Goal: Check status: Check status

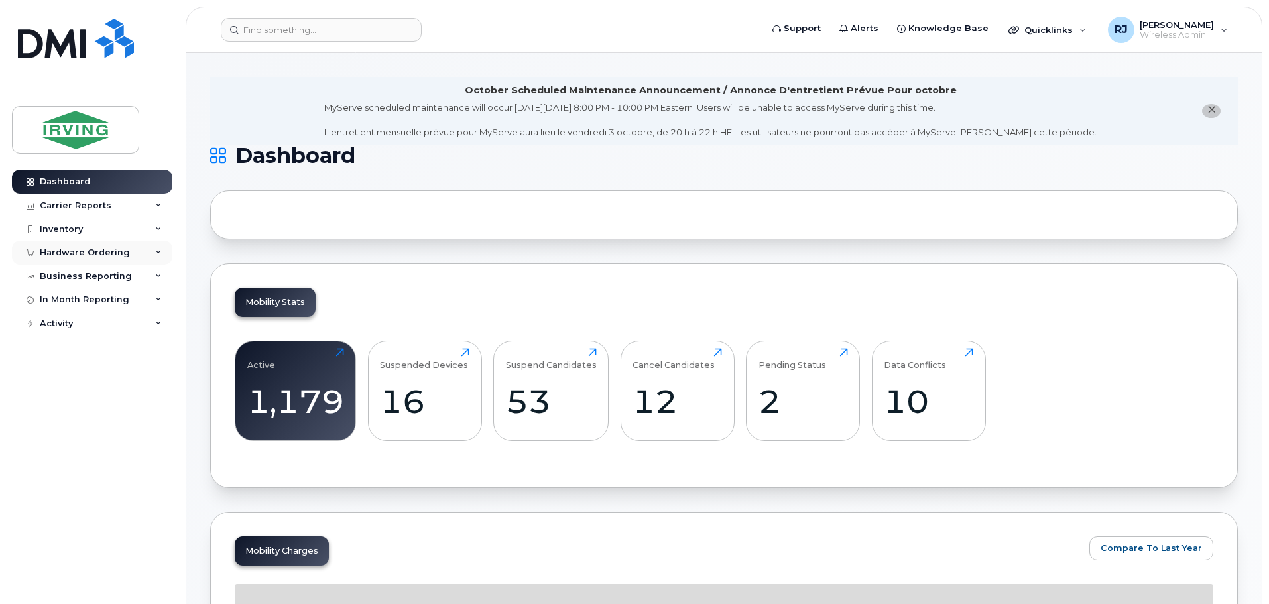
click at [105, 251] on div "Hardware Ordering" at bounding box center [85, 252] width 90 height 11
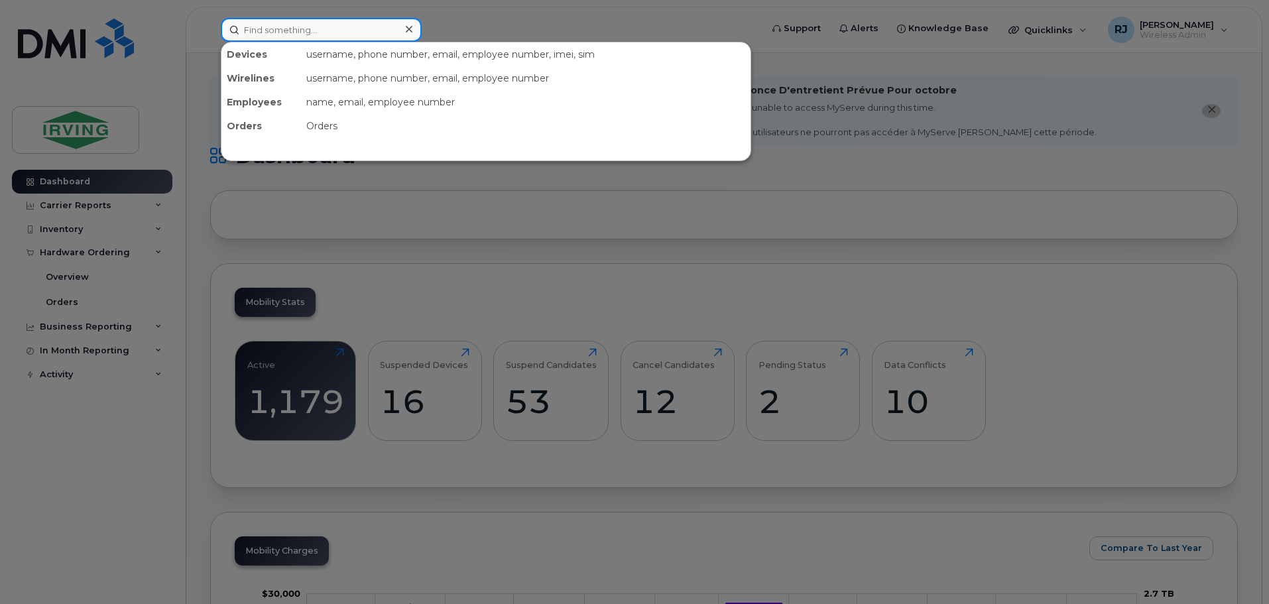
click at [310, 29] on input at bounding box center [321, 30] width 201 height 24
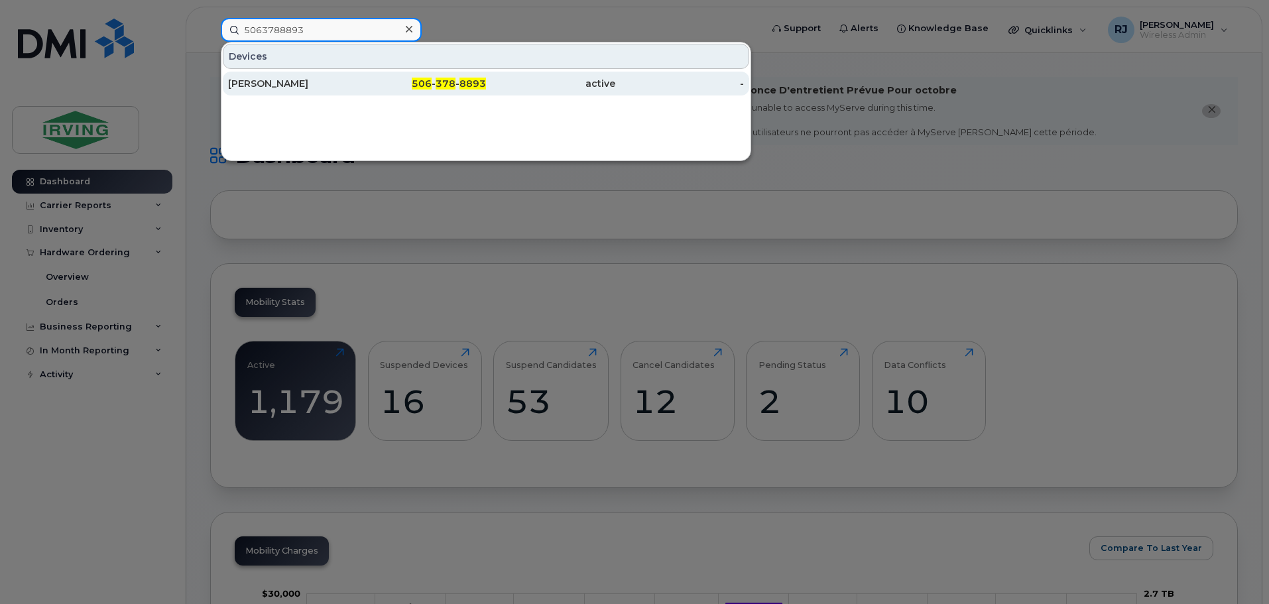
type input "5063788893"
click at [299, 80] on div "[PERSON_NAME]" at bounding box center [292, 83] width 129 height 13
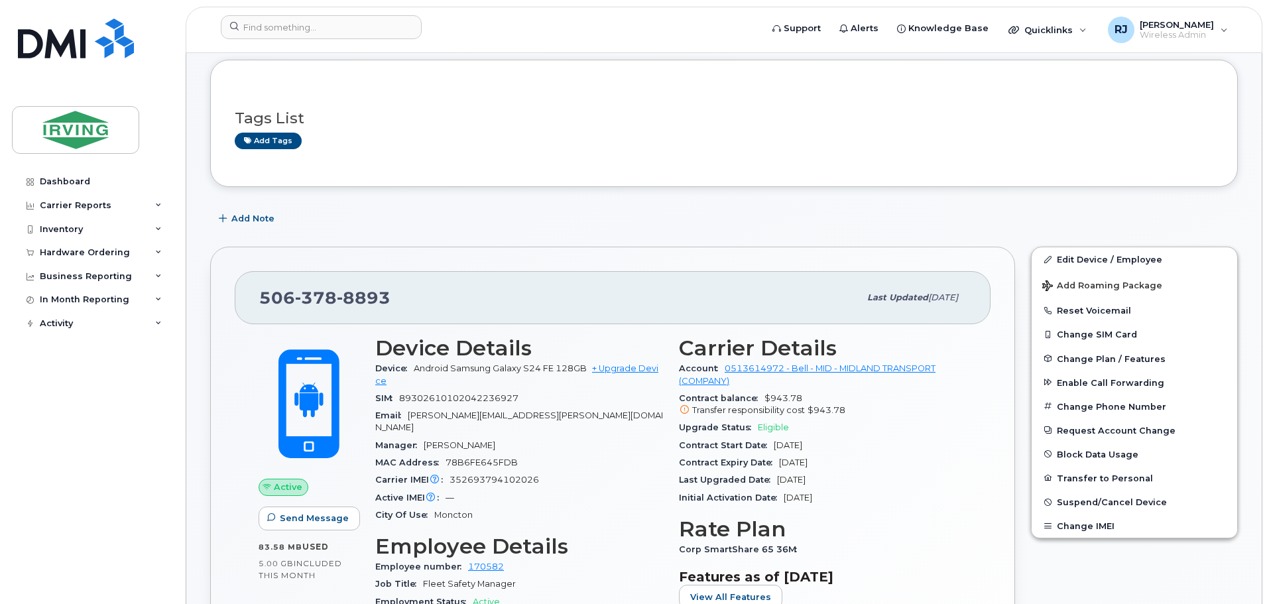
scroll to position [199, 0]
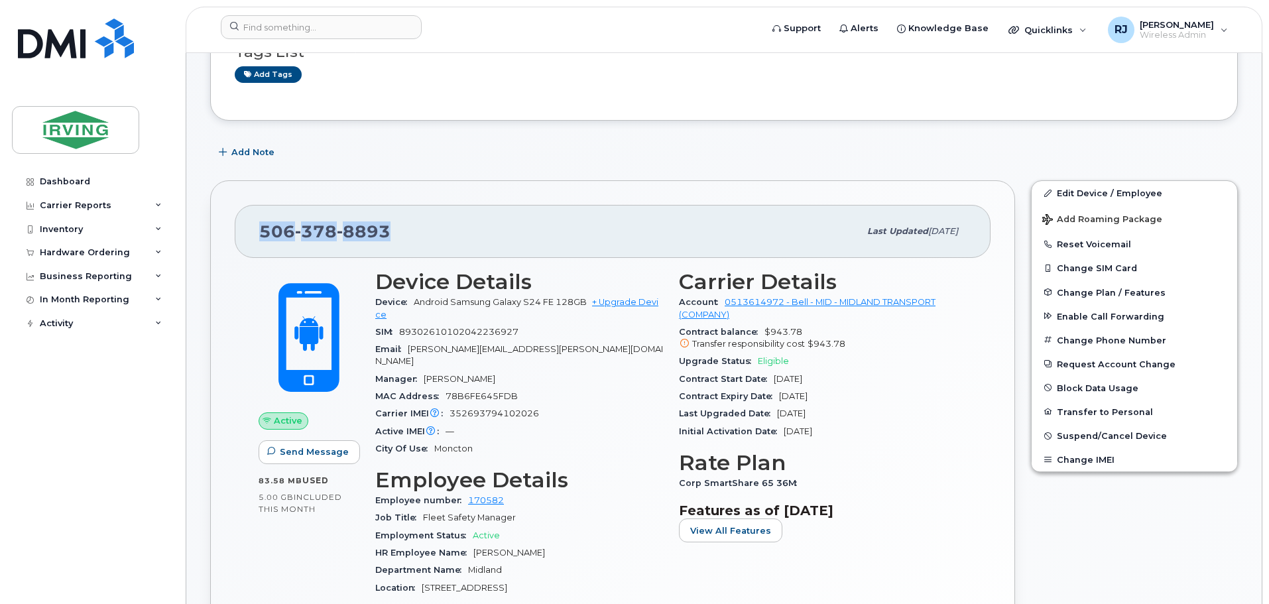
drag, startPoint x: 368, startPoint y: 232, endPoint x: 253, endPoint y: 227, distance: 115.5
click at [253, 227] on div "506 378 8893 Last updated Sep 24, 2025" at bounding box center [613, 231] width 756 height 53
copy span "506 378 8893"
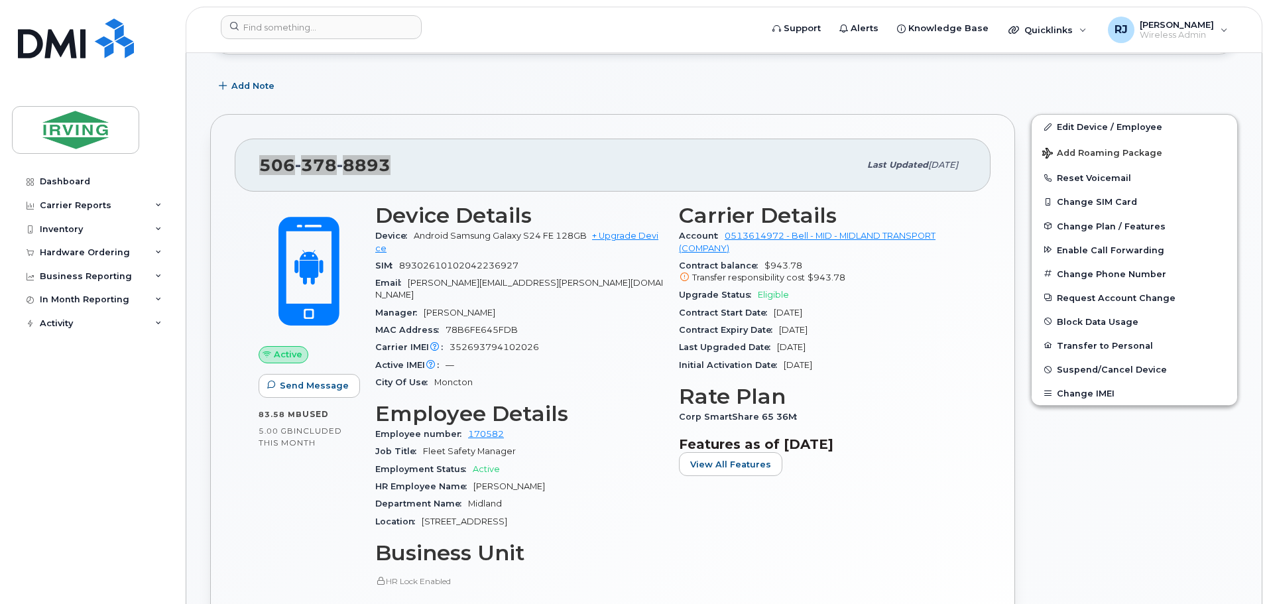
scroll to position [332, 0]
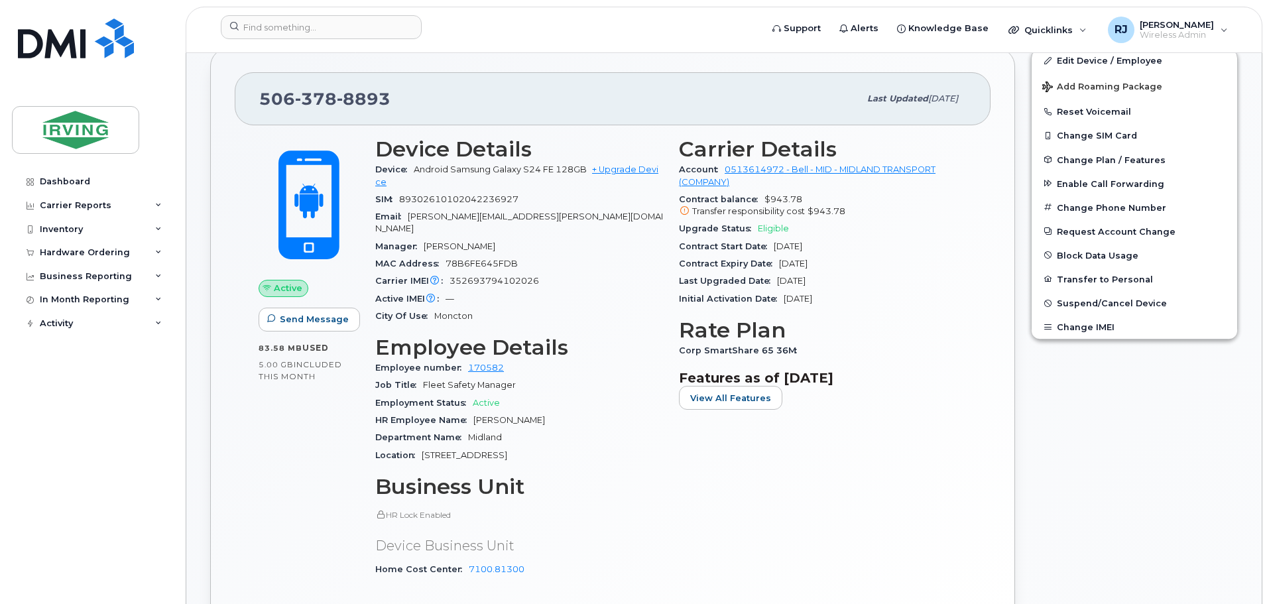
click at [603, 322] on div "Device Details Device Android Samsung Galaxy S24 FE 128GB + Upgrade Device SIM …" at bounding box center [519, 362] width 304 height 467
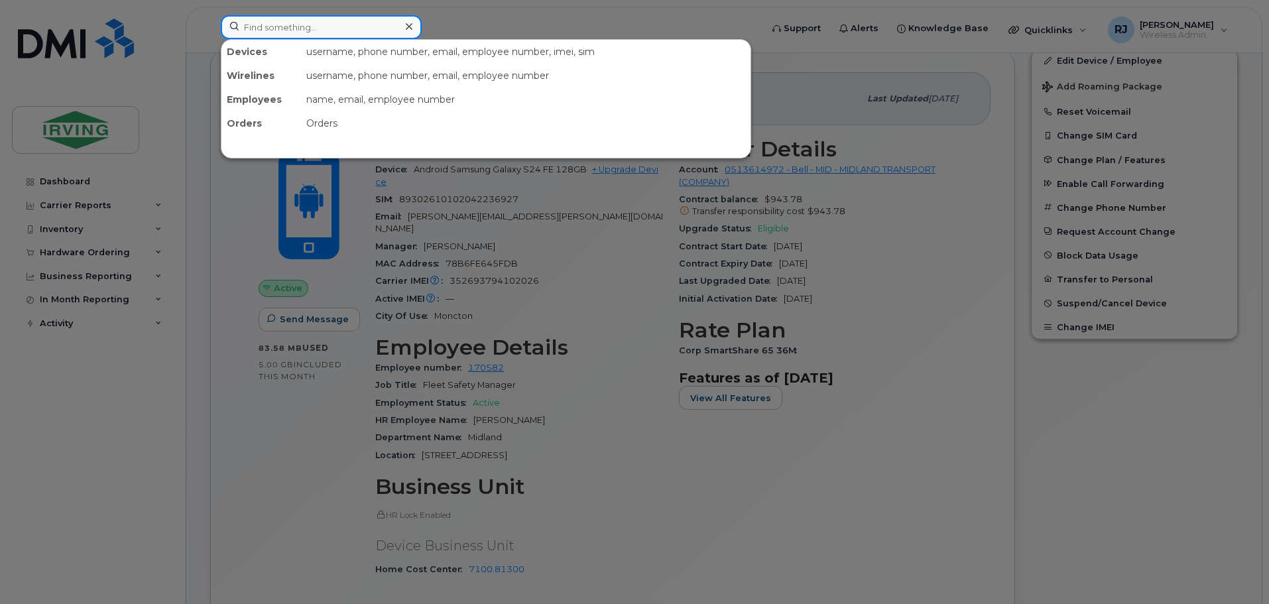
click at [278, 33] on input at bounding box center [321, 27] width 201 height 24
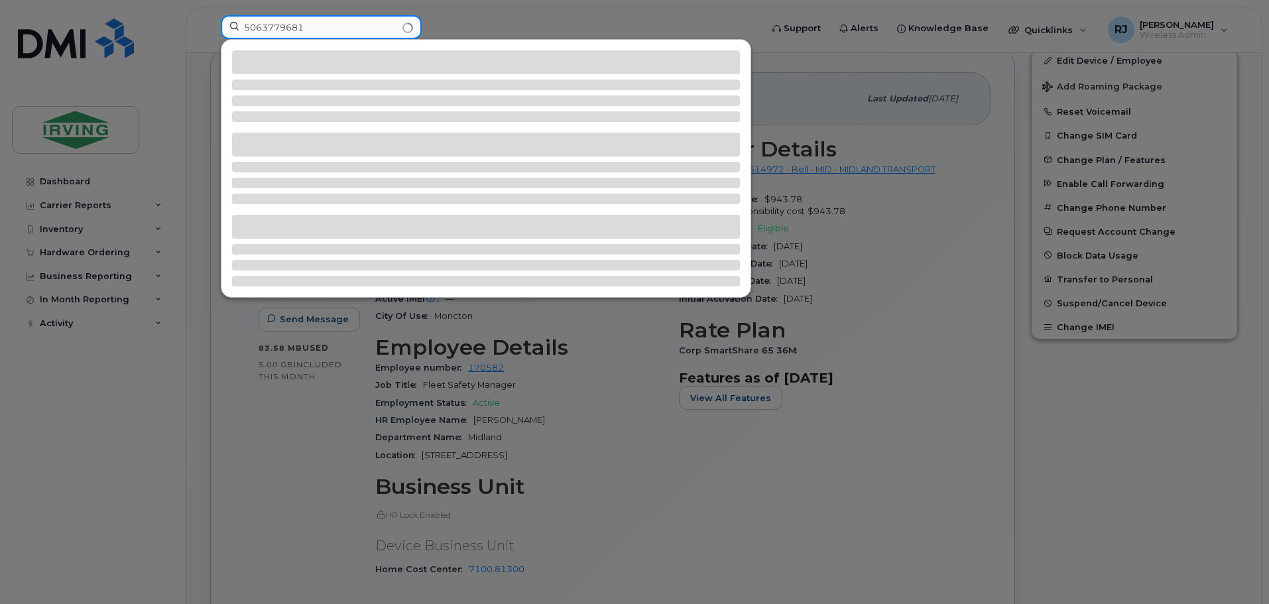
type input "5063779681"
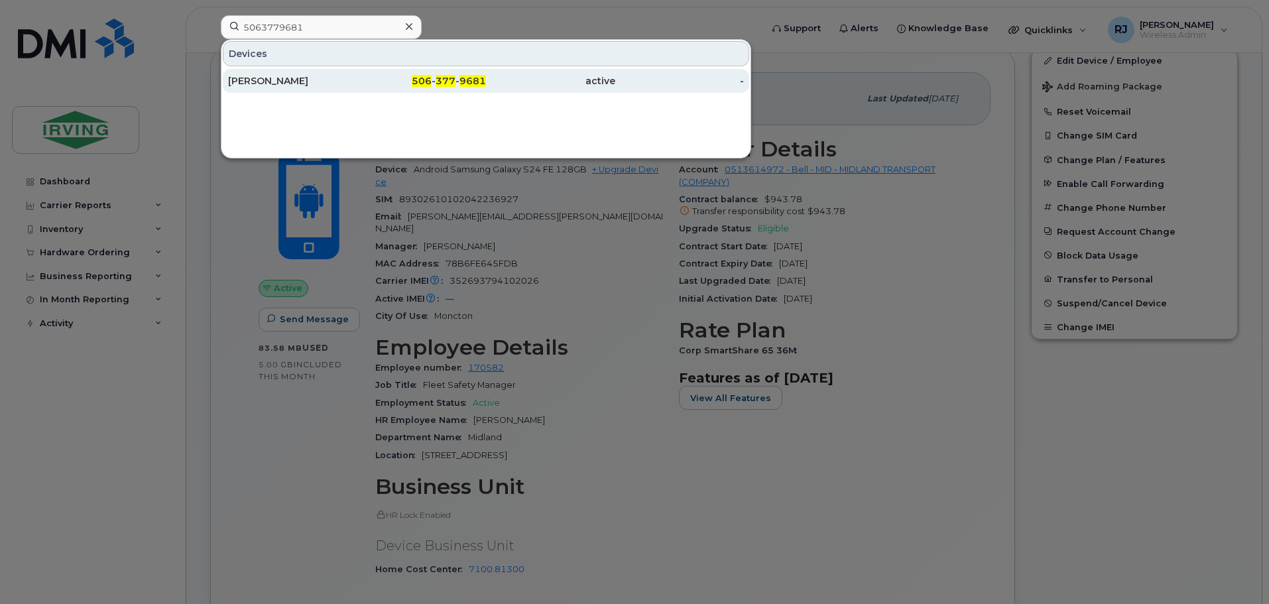
click at [275, 75] on div "Marc Gallant" at bounding box center [292, 80] width 129 height 13
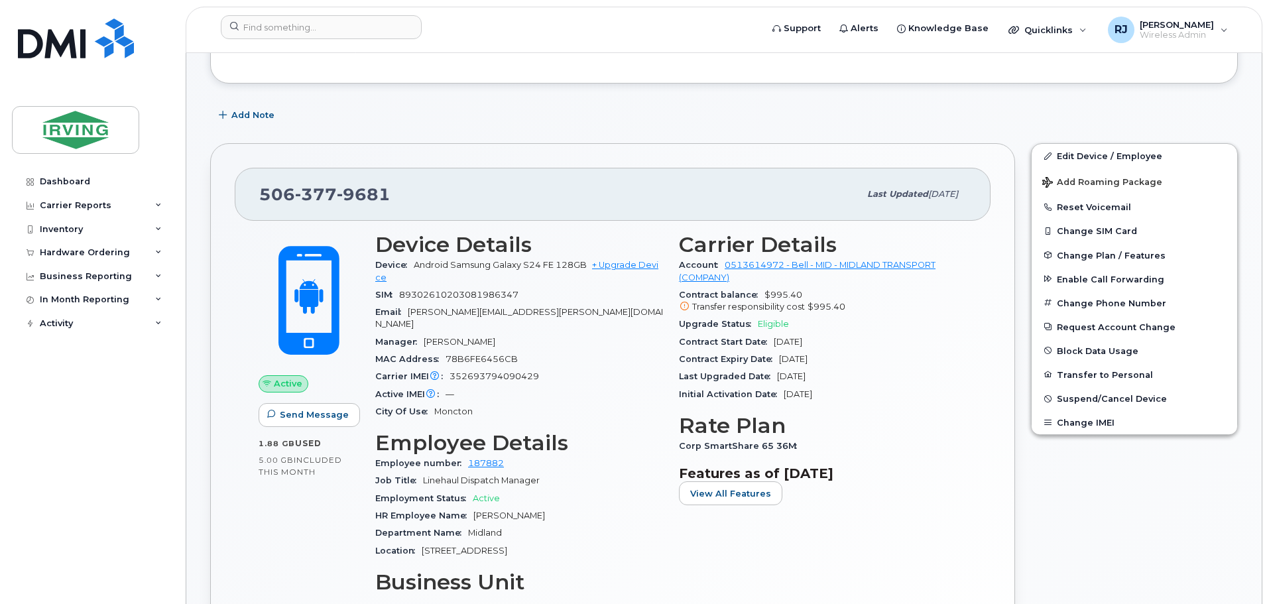
scroll to position [265, 0]
